Goal: Information Seeking & Learning: Learn about a topic

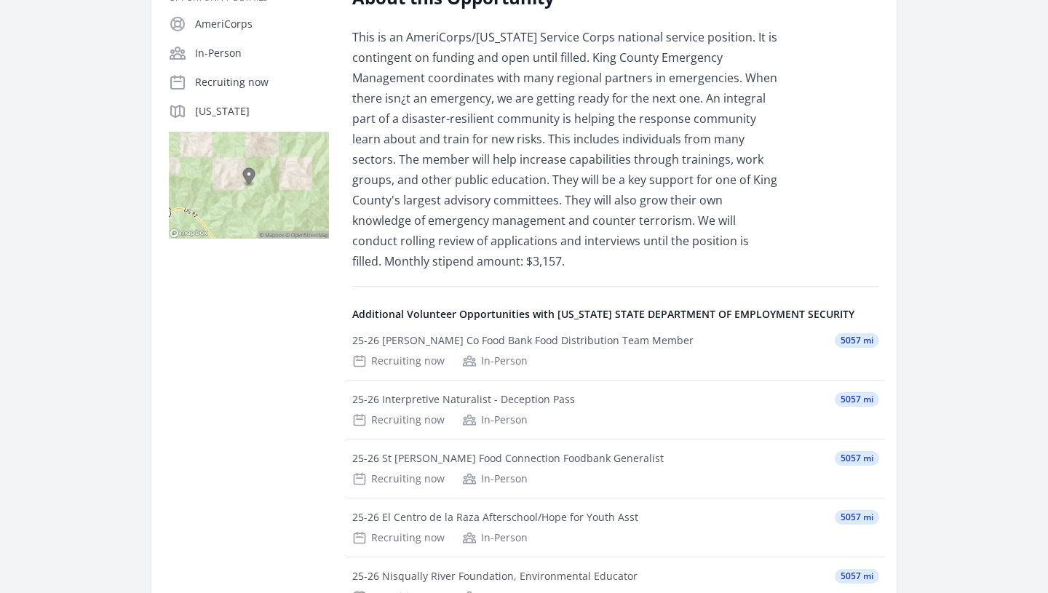
scroll to position [319, 0]
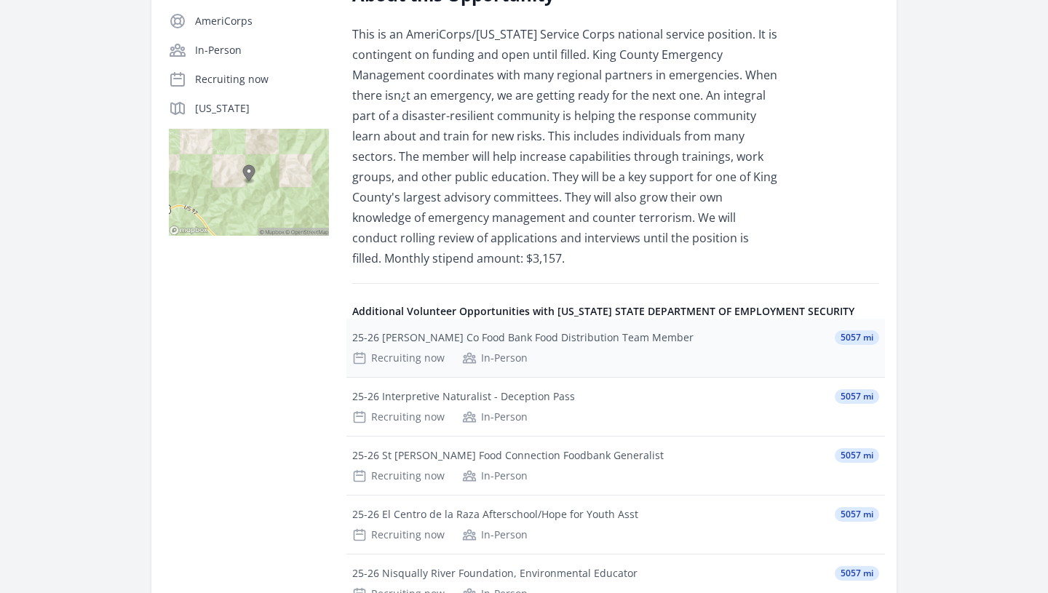
click at [471, 345] on div "25-26 [PERSON_NAME] Co Food Bank Food Distribution Team Member 5057 mi Recruiti…" at bounding box center [615, 348] width 538 height 58
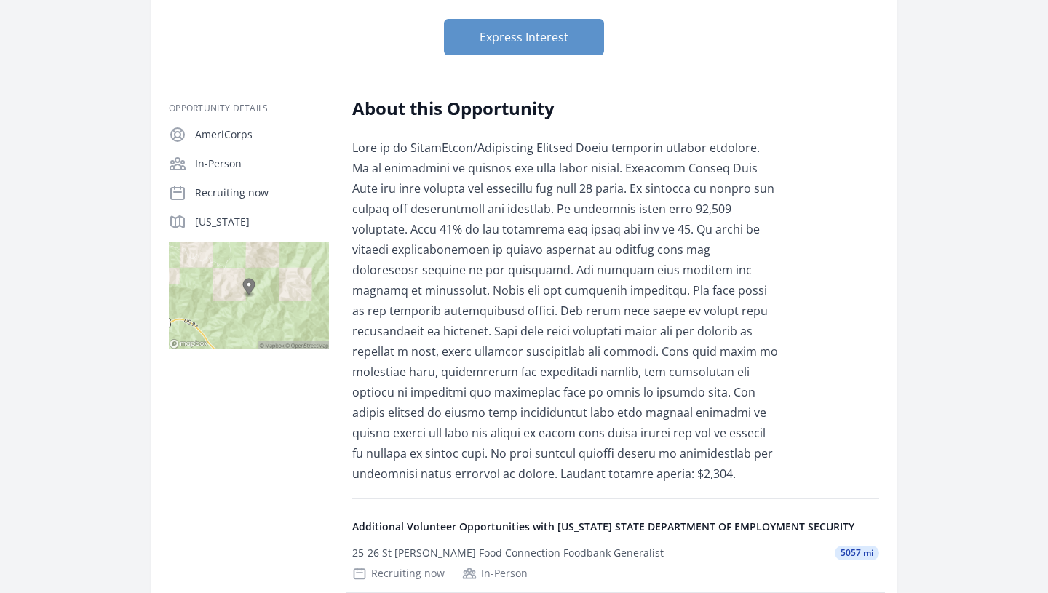
scroll to position [170, 0]
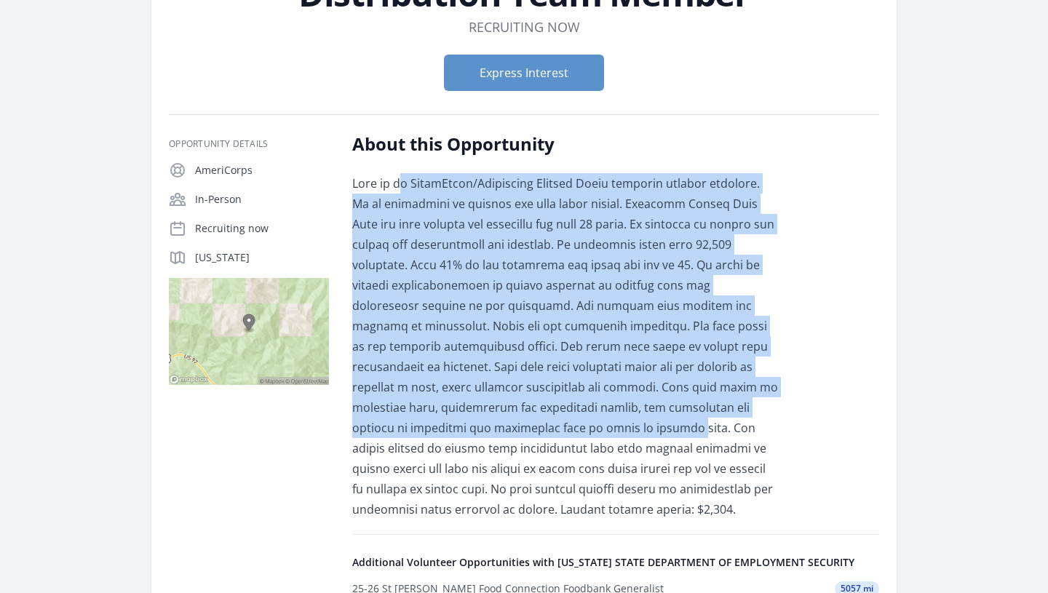
drag, startPoint x: 396, startPoint y: 190, endPoint x: 549, endPoint y: 419, distance: 275.5
click at [549, 419] on p at bounding box center [565, 346] width 426 height 346
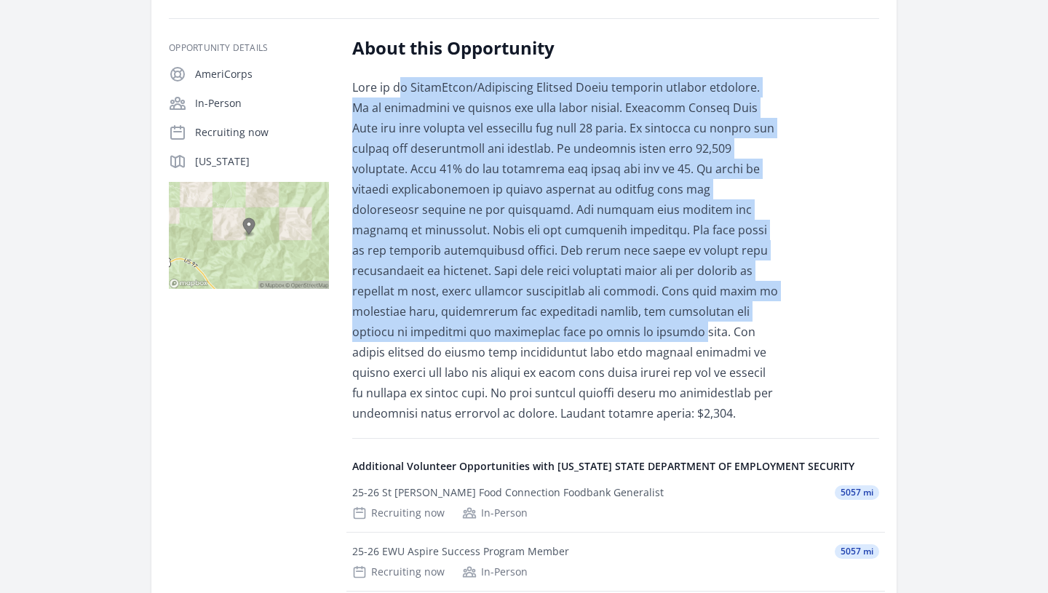
scroll to position [271, 0]
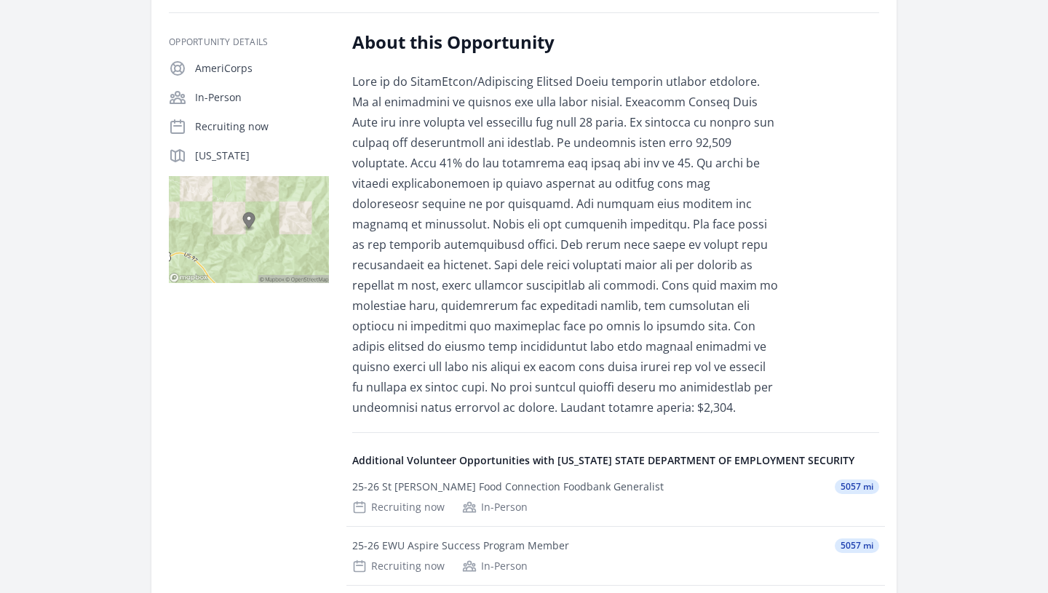
click at [546, 425] on div "About this Opportunity Additional Volunteer Opportunities with WASHINGTON STATE…" at bounding box center [615, 440] width 527 height 819
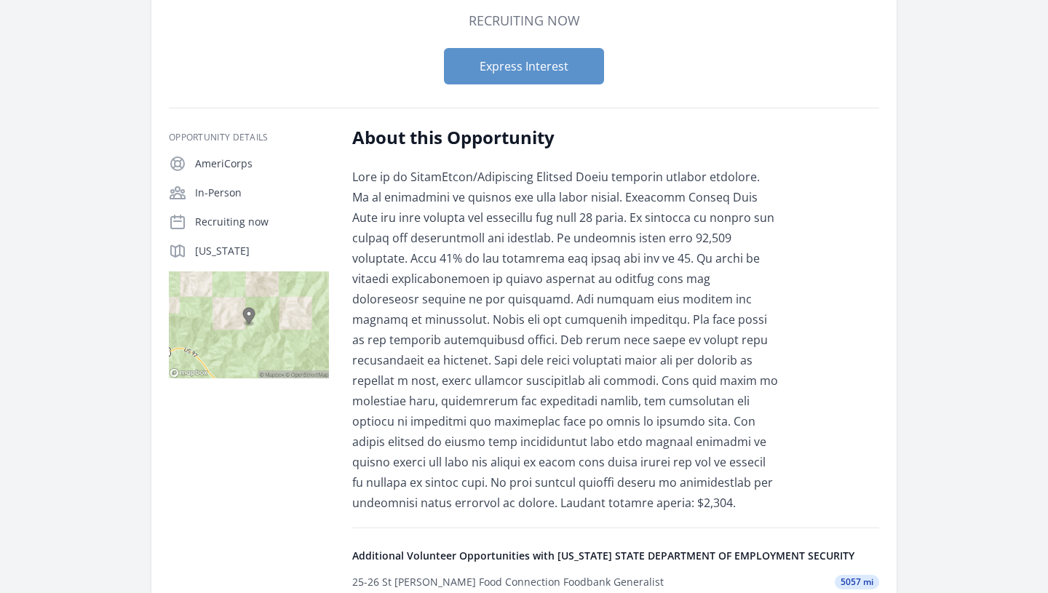
scroll to position [0, 0]
